Goal: Navigation & Orientation: Find specific page/section

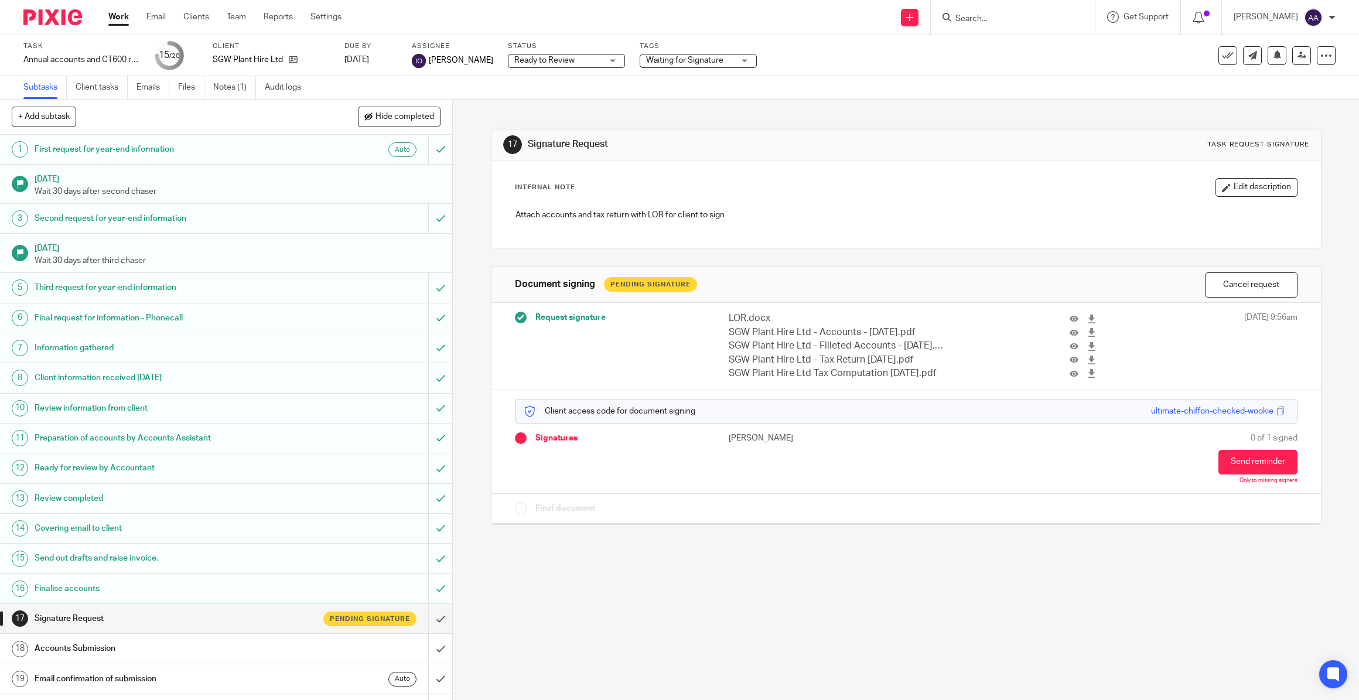
click at [123, 13] on link "Work" at bounding box center [118, 17] width 21 height 12
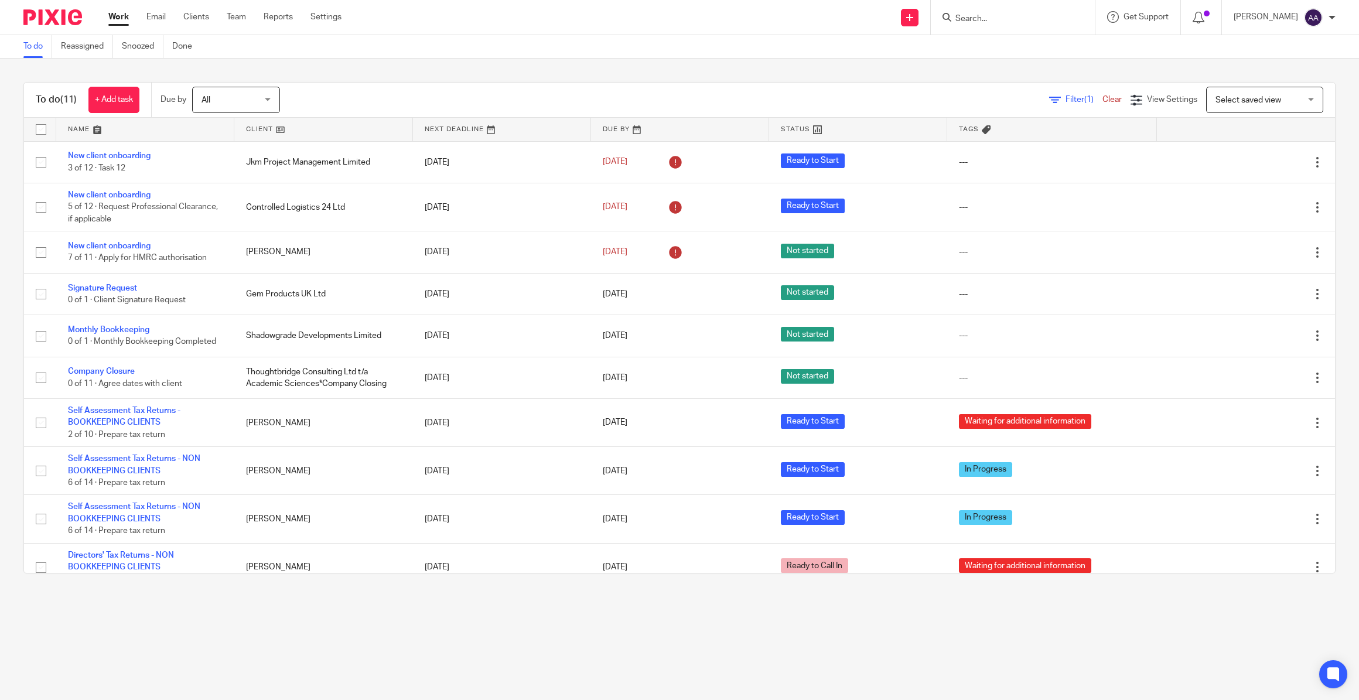
click at [932, 644] on main "To do Reassigned Snoozed Done To do (11) + Add task Due by All All Today Tomorr…" at bounding box center [679, 350] width 1359 height 700
